Goal: Transaction & Acquisition: Purchase product/service

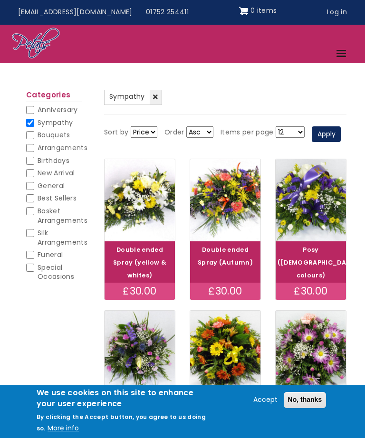
click at [32, 107] on input "Anniversary" at bounding box center [30, 110] width 8 height 8
checkbox input "true"
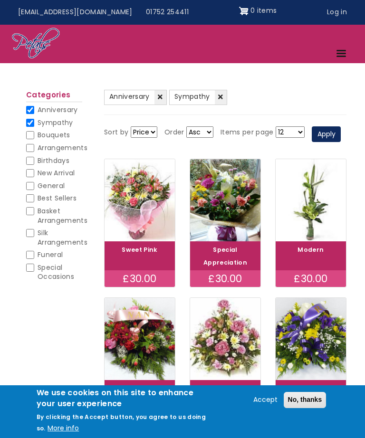
click at [29, 135] on input "Bouquets" at bounding box center [30, 135] width 8 height 8
checkbox input "true"
click at [39, 194] on span "Best Sellers" at bounding box center [57, 198] width 39 height 10
click at [34, 194] on input "Best Sellers" at bounding box center [30, 198] width 8 height 8
checkbox input "true"
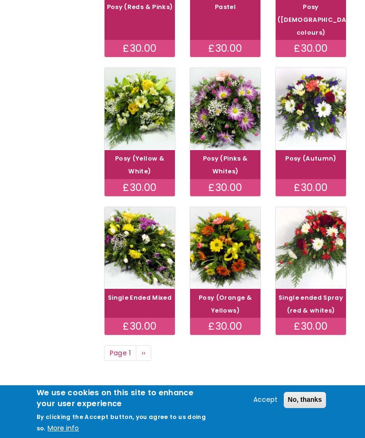
scroll to position [438, 0]
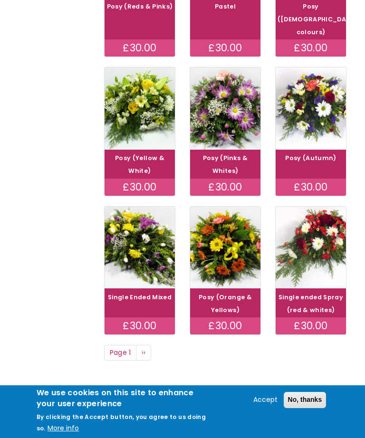
click at [145, 353] on span "››" at bounding box center [144, 353] width 4 height 10
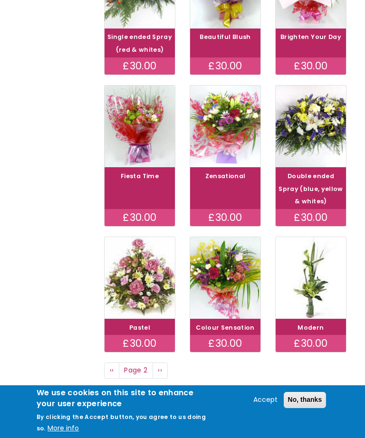
scroll to position [395, 0]
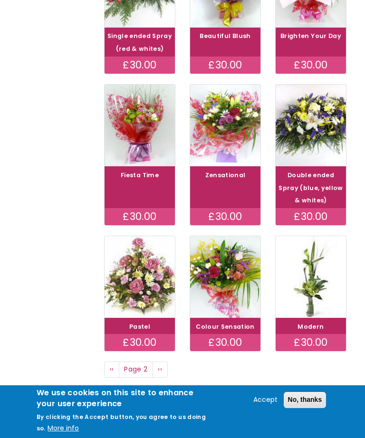
click at [167, 378] on link "Next page ››" at bounding box center [160, 370] width 15 height 16
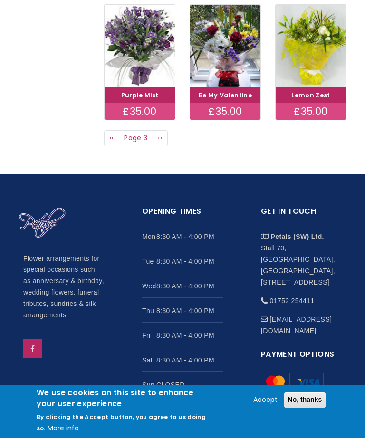
scroll to position [572, 0]
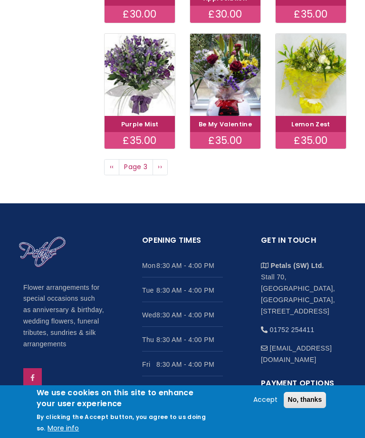
click at [160, 175] on link "Next page ››" at bounding box center [160, 167] width 15 height 16
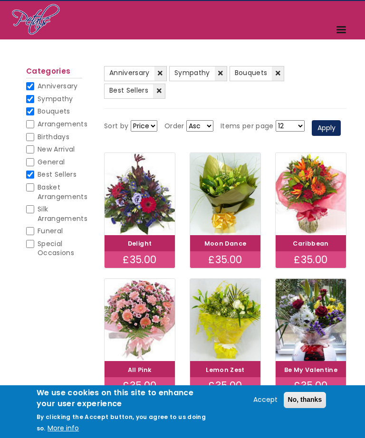
scroll to position [17, 0]
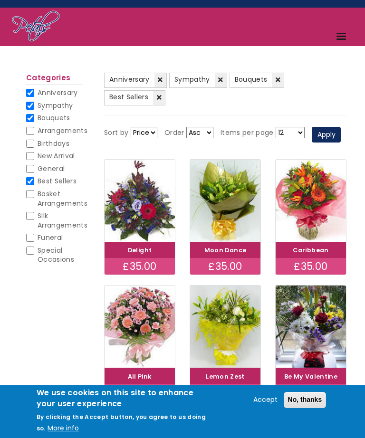
click at [152, 132] on select "Price Title" at bounding box center [144, 132] width 27 height 11
click at [157, 133] on select "Price Title" at bounding box center [144, 132] width 27 height 11
